Goal: Task Accomplishment & Management: Use online tool/utility

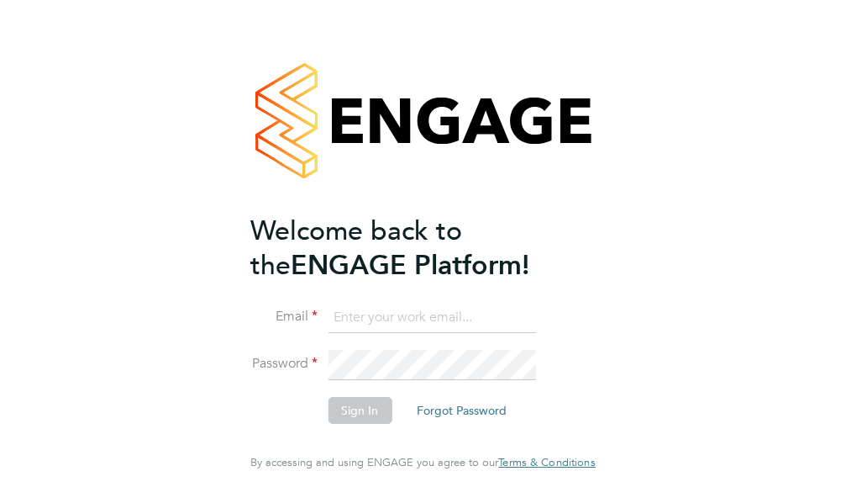
click at [381, 331] on input at bounding box center [432, 318] width 208 height 30
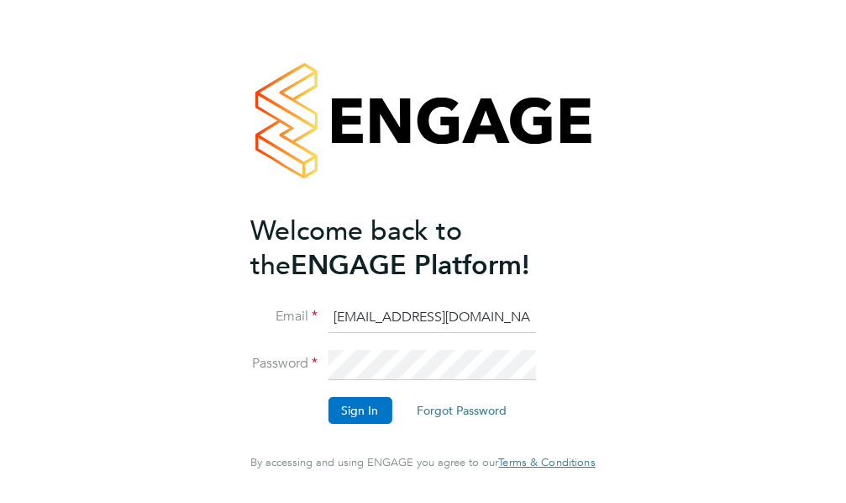
type input "[EMAIL_ADDRESS][DOMAIN_NAME]"
click at [361, 415] on button "Sign In" at bounding box center [360, 410] width 64 height 27
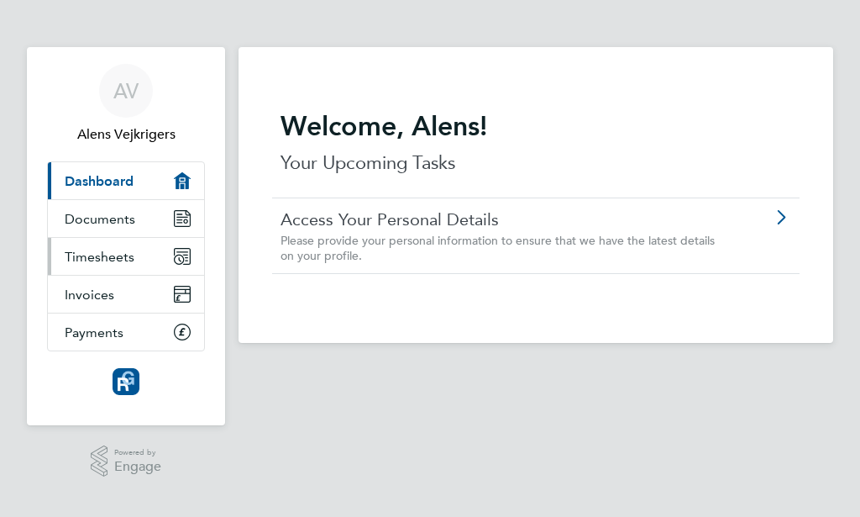
click at [118, 258] on span "Timesheets" at bounding box center [100, 257] width 70 height 16
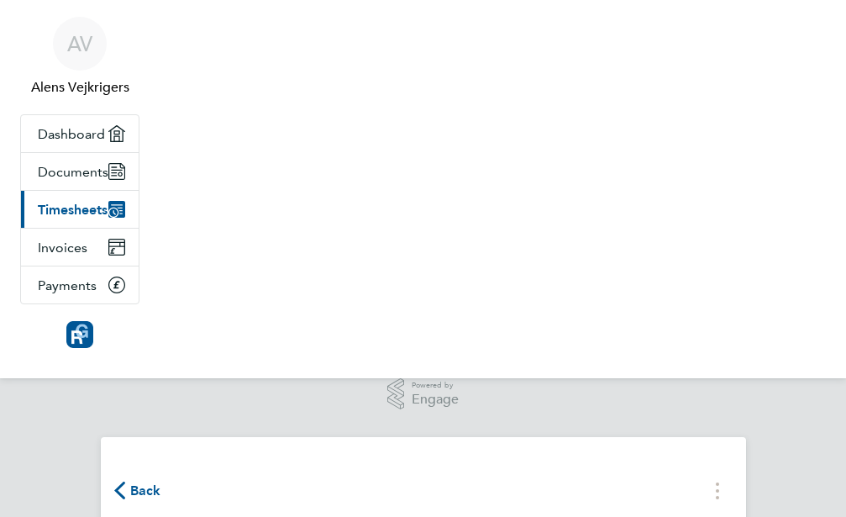
click at [161, 482] on span "Back" at bounding box center [137, 490] width 47 height 16
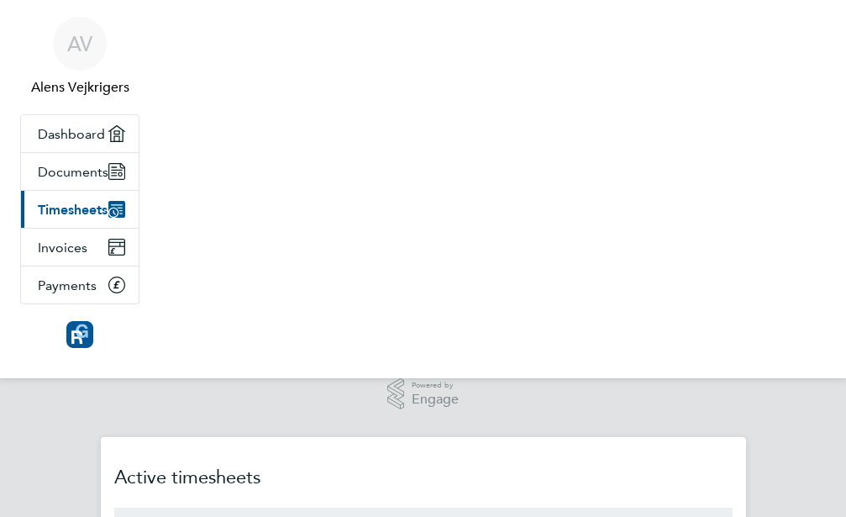
drag, startPoint x: 584, startPoint y: 386, endPoint x: 420, endPoint y: 362, distance: 165.5
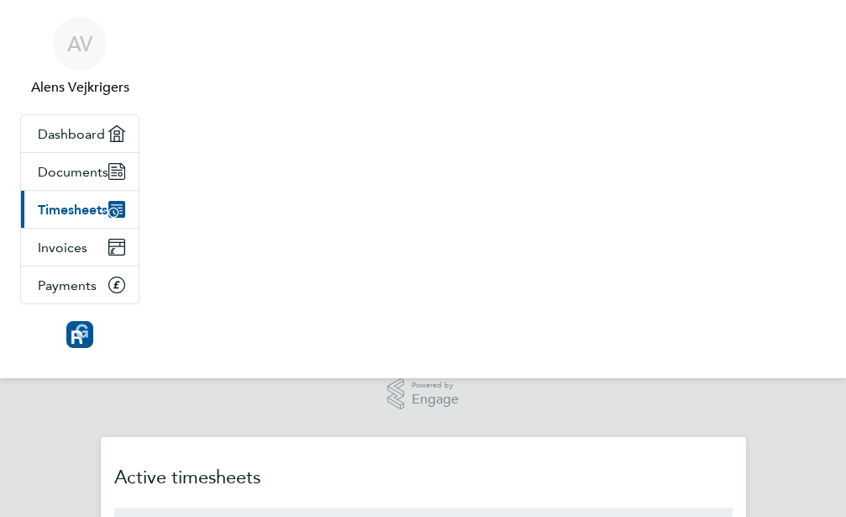
drag, startPoint x: 585, startPoint y: 397, endPoint x: 385, endPoint y: 415, distance: 200.9
click at [108, 218] on span "Timesheets" at bounding box center [73, 210] width 70 height 16
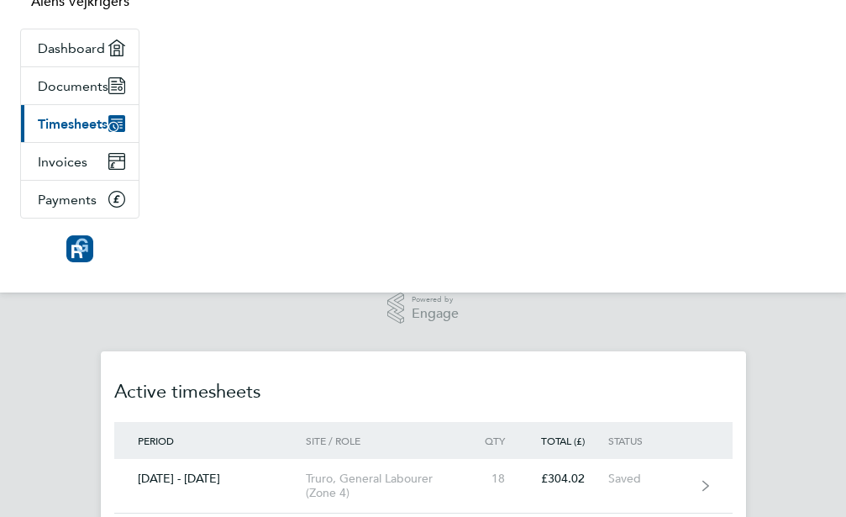
scroll to position [171, 0]
